Goal: Transaction & Acquisition: Book appointment/travel/reservation

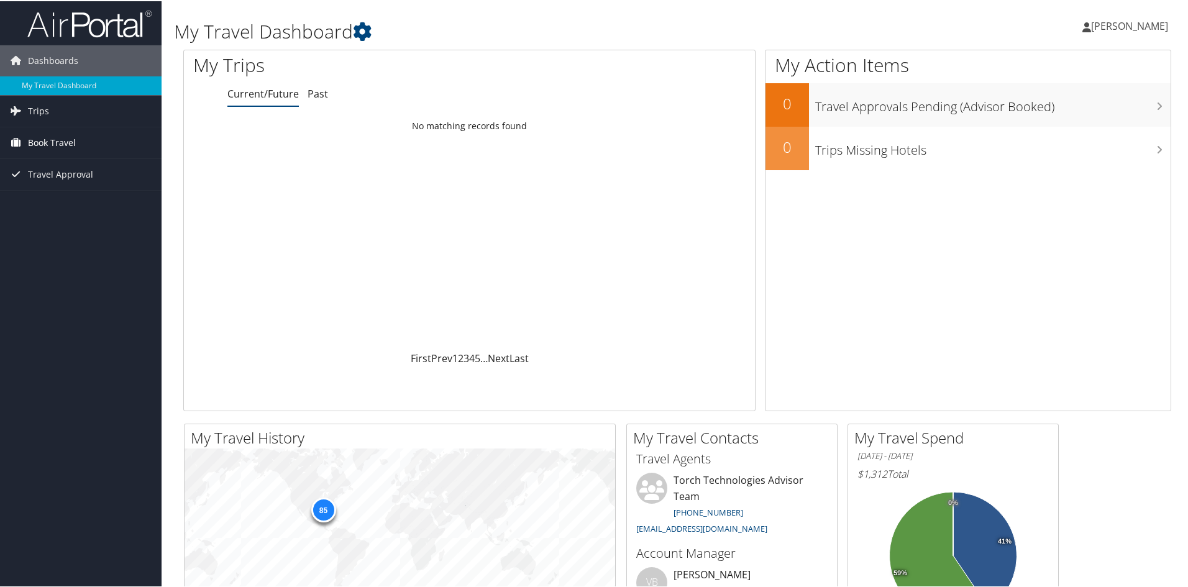
click at [58, 145] on span "Book Travel" at bounding box center [52, 141] width 48 height 31
click at [60, 202] on link "Book/Manage Online Trips" at bounding box center [81, 203] width 162 height 19
click at [74, 203] on link "Book/Manage Online Trips" at bounding box center [81, 203] width 162 height 19
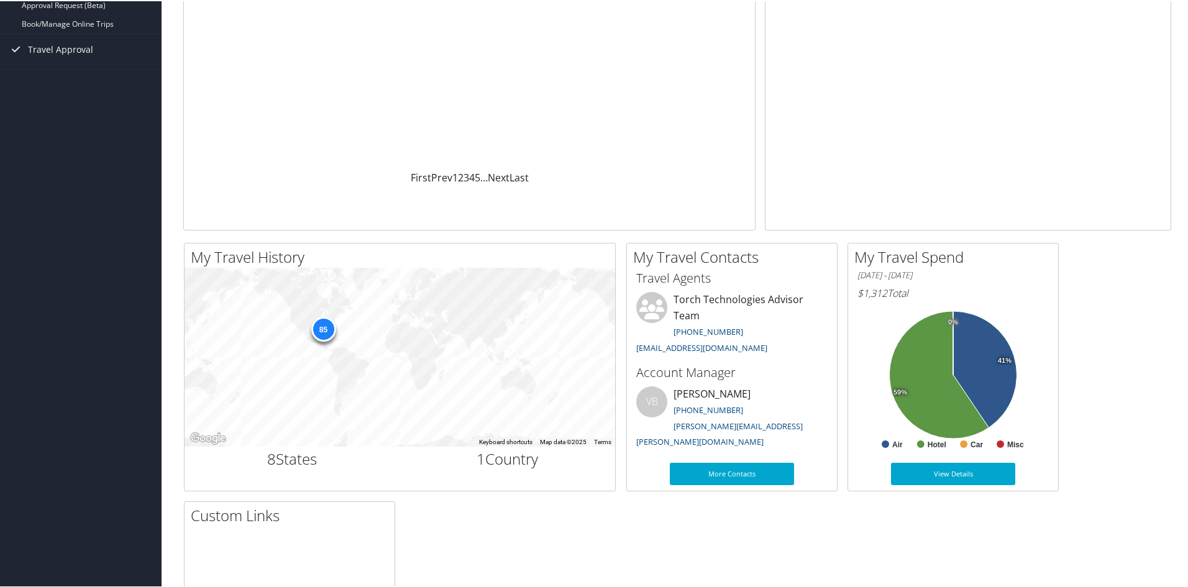
scroll to position [186, 0]
